Goal: Obtain resource: Download file/media

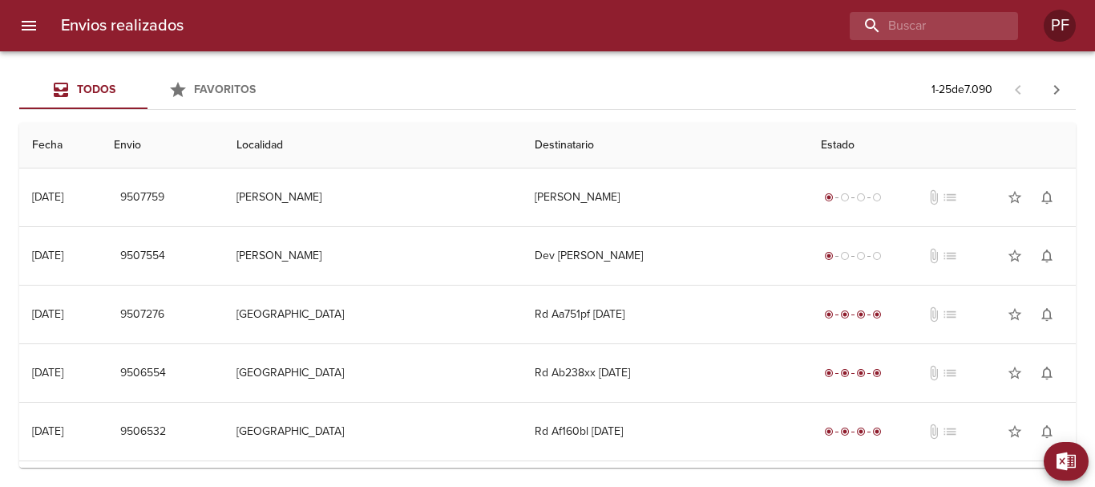
scroll to position [1123, 0]
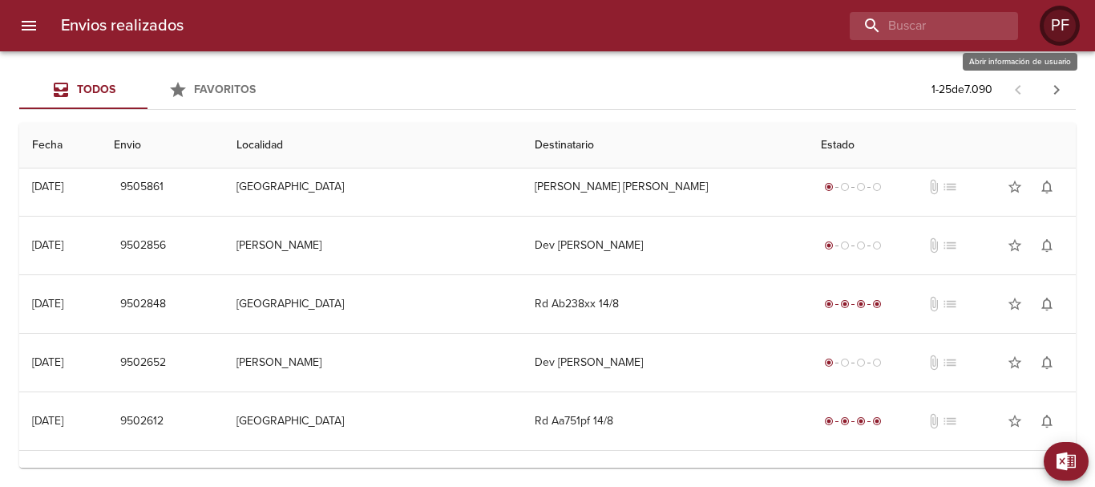
click at [1054, 21] on div "PF" at bounding box center [1060, 26] width 32 height 32
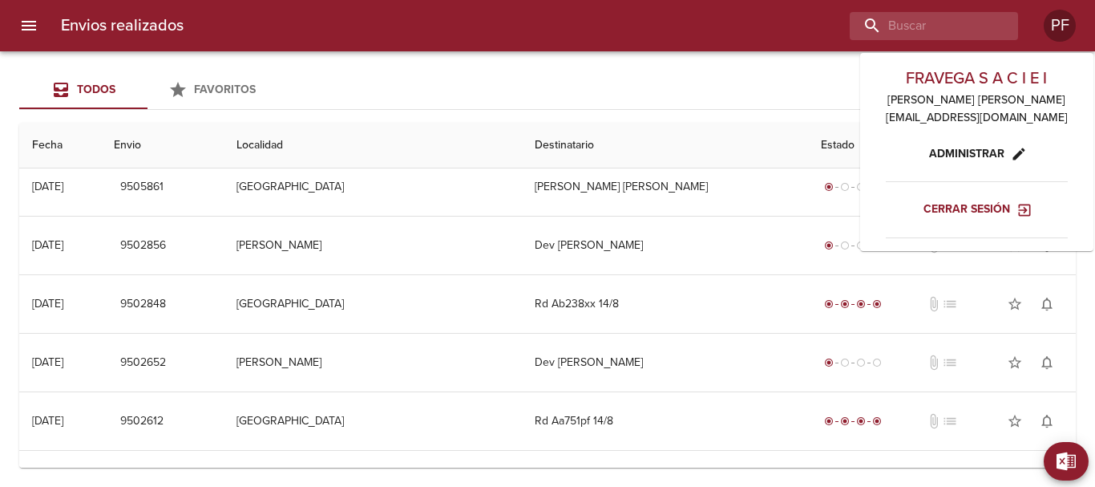
click at [989, 220] on button "Cerrar sesión" at bounding box center [976, 210] width 119 height 30
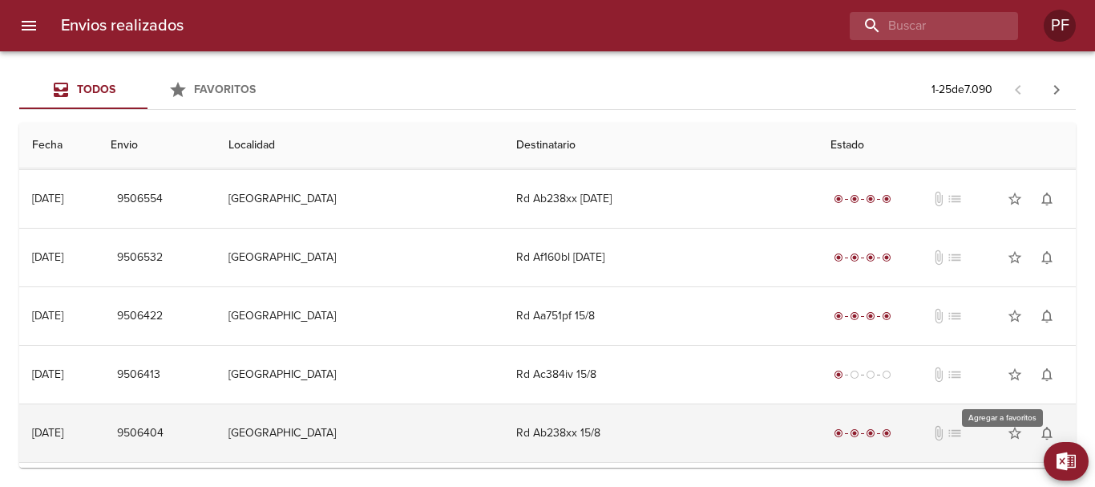
scroll to position [241, 0]
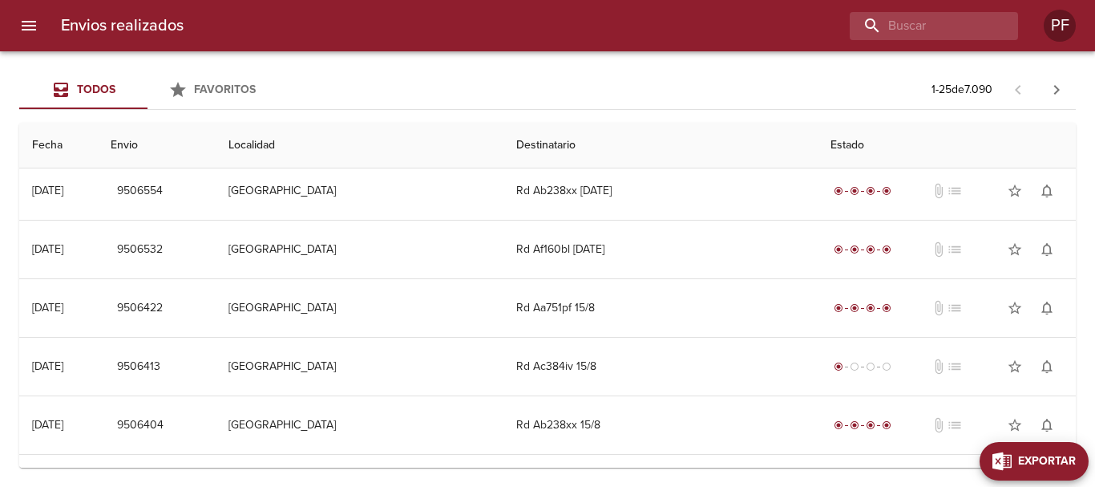
click at [1054, 469] on span "Exportar" at bounding box center [1047, 461] width 58 height 20
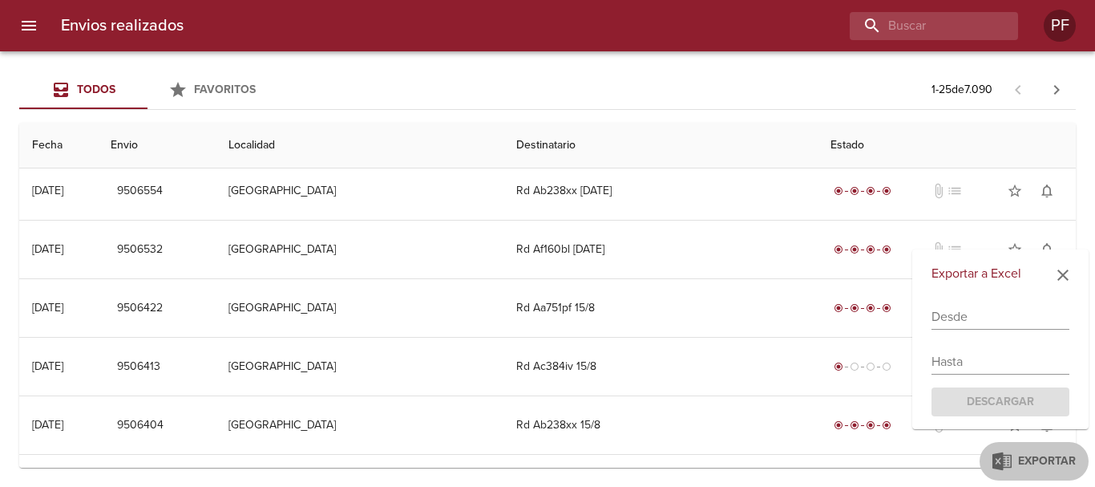
click at [985, 309] on input "text" at bounding box center [1001, 317] width 138 height 26
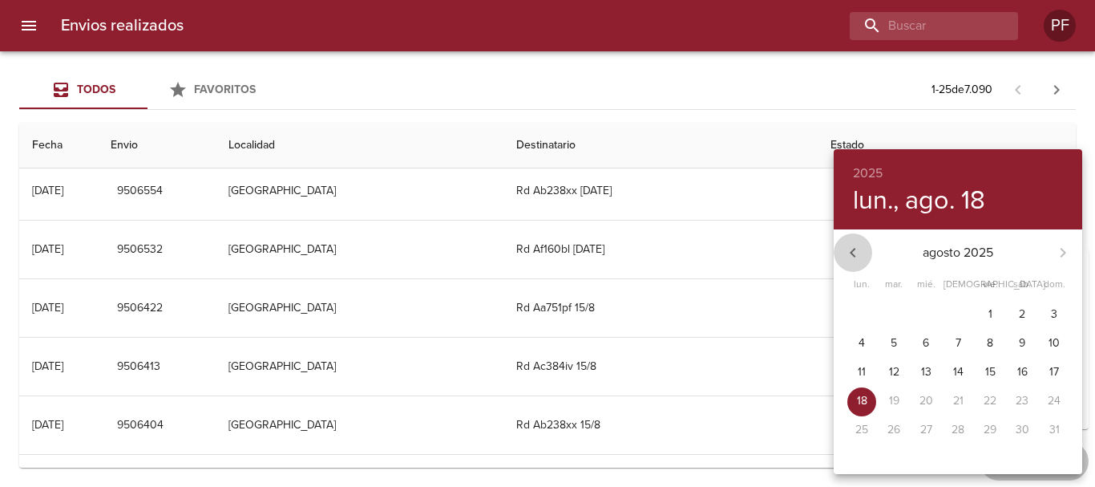
click at [856, 257] on icon "button" at bounding box center [852, 252] width 19 height 19
click at [1055, 257] on icon "button" at bounding box center [1063, 252] width 19 height 19
click at [857, 370] on span "11" at bounding box center [862, 372] width 29 height 16
type input "11/08/2025"
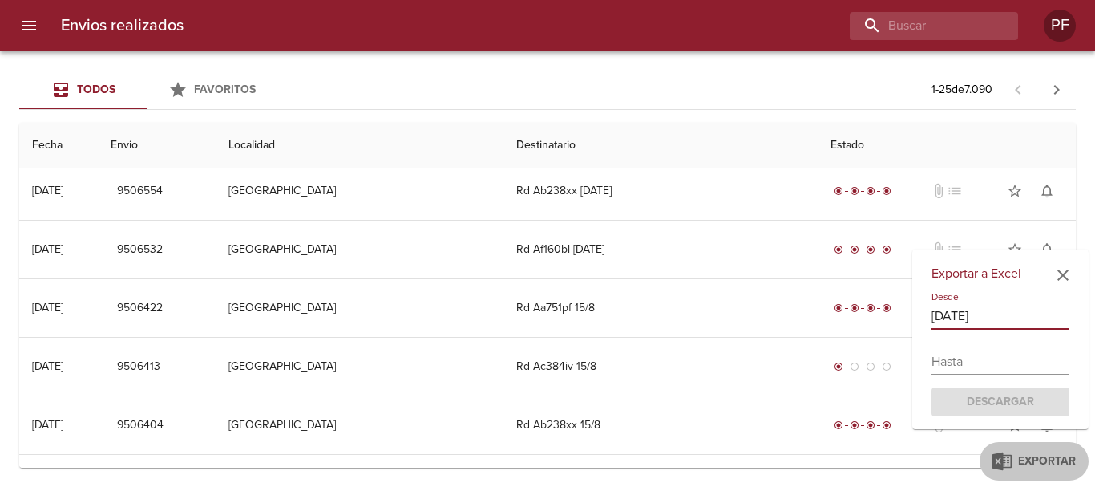
click at [969, 352] on input "text" at bounding box center [1001, 362] width 138 height 26
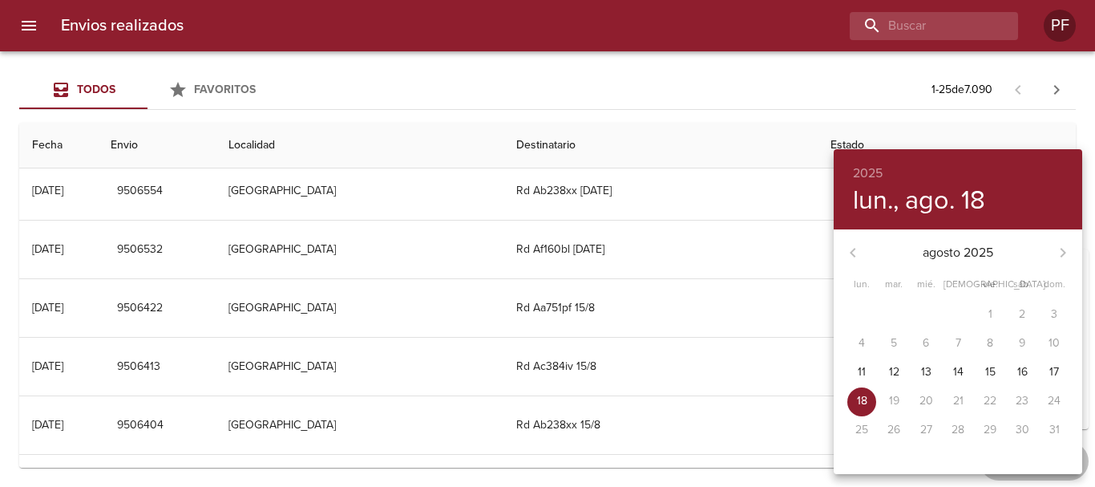
click at [857, 403] on p "18" at bounding box center [862, 401] width 10 height 16
type input "[DATE]"
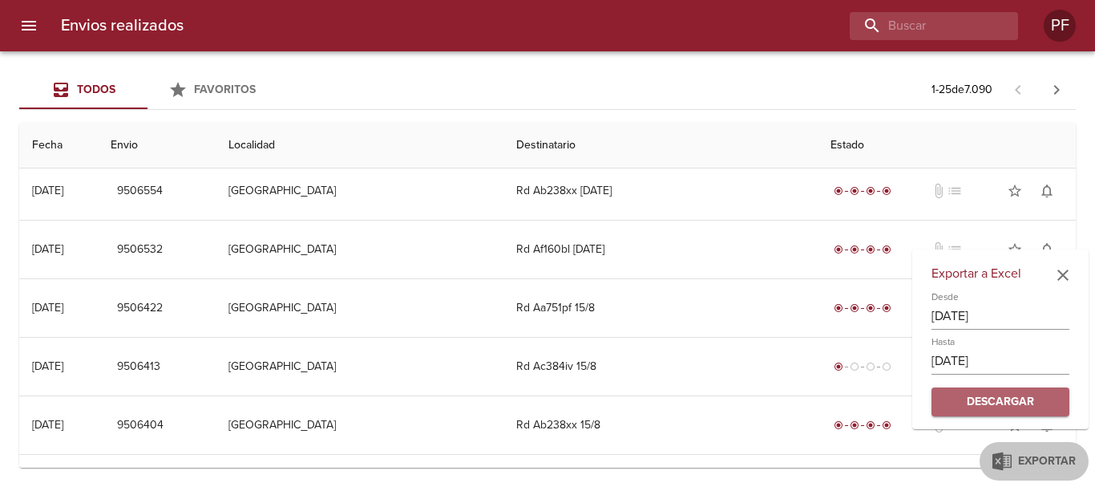
click at [976, 406] on span "Descargar" at bounding box center [1001, 402] width 112 height 20
